Goal: Contribute content: Contribute content

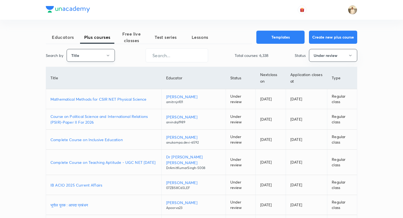
click at [105, 52] on button "Title" at bounding box center [91, 55] width 48 height 13
click at [83, 80] on span "Username" at bounding box center [90, 82] width 41 height 6
click at [155, 55] on input "text" at bounding box center [177, 55] width 62 height 14
paste input "poojashah-4017"
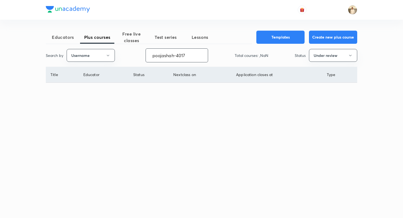
type input "poojashah-4017"
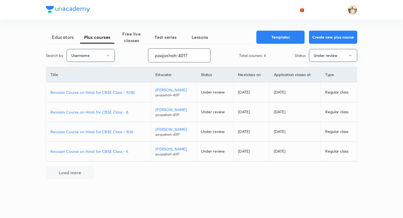
click at [125, 93] on p "Revision Course on Hindi for CBSE Class - 10(B)" at bounding box center [98, 93] width 96 height 6
click at [130, 111] on p "Revision Course on Hindi for CBSE Class - 8" at bounding box center [98, 112] width 96 height 6
click at [119, 131] on p "Revision Course on Hindi for CBSE Class - 9(A)" at bounding box center [98, 132] width 96 height 6
click at [102, 150] on p "Revision Course on Hindi for CBSE Class - 6" at bounding box center [98, 152] width 96 height 6
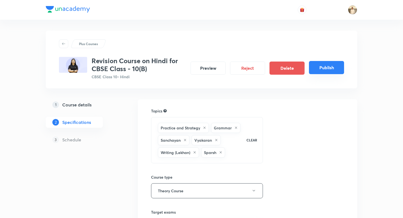
click at [326, 68] on button "Publish" at bounding box center [326, 67] width 35 height 13
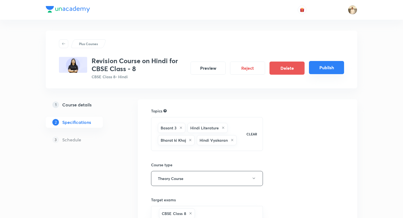
click at [331, 65] on button "Publish" at bounding box center [326, 67] width 35 height 13
click at [334, 70] on button "Publish" at bounding box center [326, 67] width 35 height 13
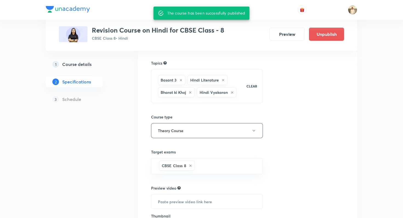
scroll to position [110, 0]
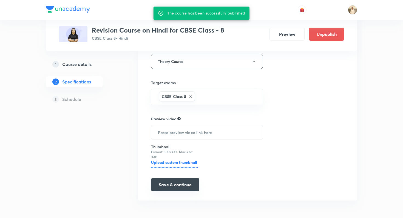
click at [179, 188] on button "Save & continue" at bounding box center [175, 184] width 48 height 13
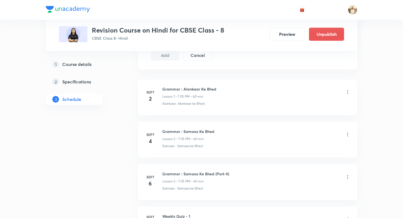
scroll to position [290, 0]
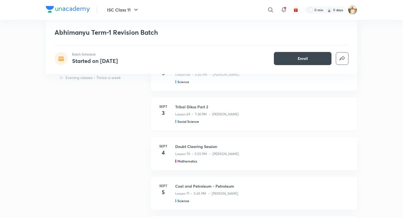
scroll to position [342, 0]
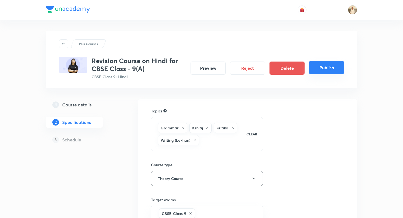
click at [327, 65] on button "Publish" at bounding box center [326, 67] width 35 height 13
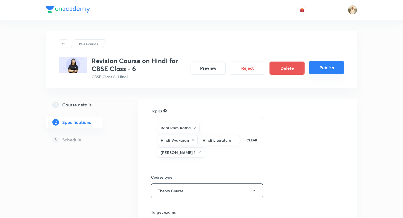
click at [322, 70] on button "Publish" at bounding box center [326, 67] width 35 height 13
